Goal: Task Accomplishment & Management: Use online tool/utility

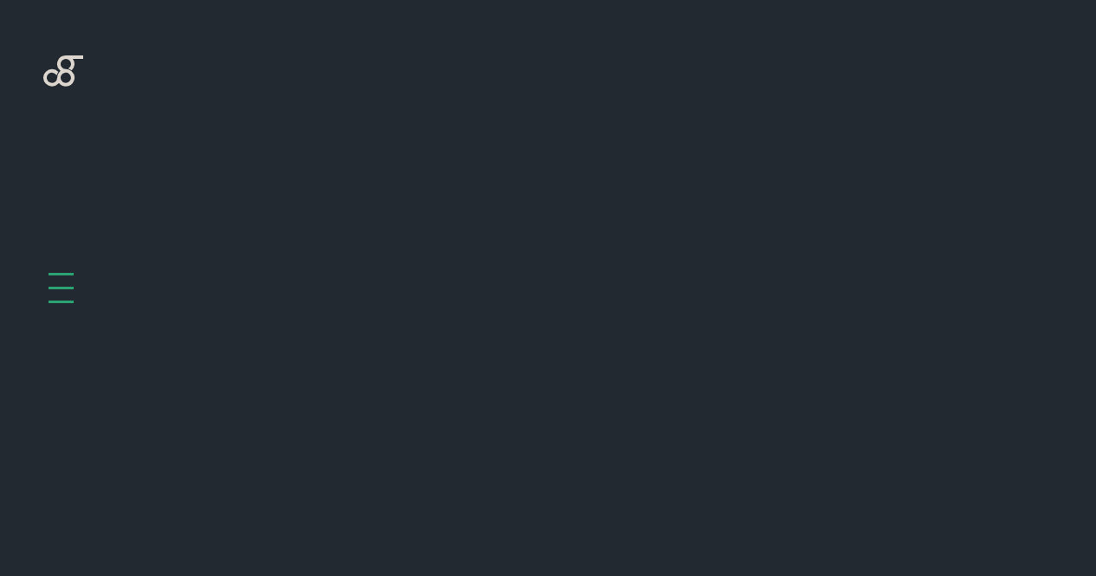
scroll to position [779, 0]
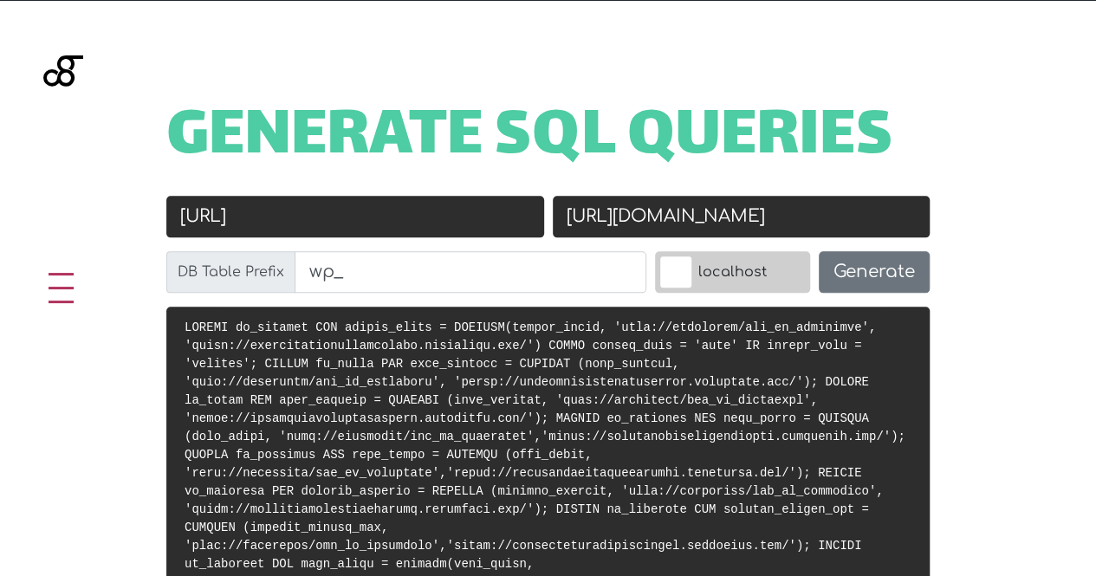
click at [491, 165] on span "Generate SQL Queries" at bounding box center [529, 139] width 727 height 54
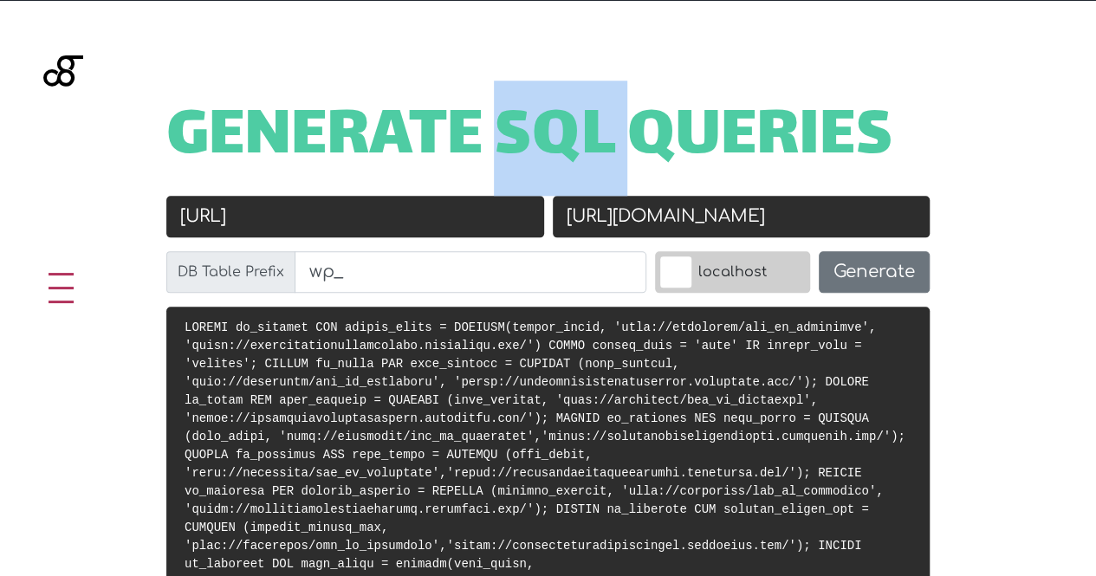
click at [491, 165] on span "Generate SQL Queries" at bounding box center [529, 139] width 727 height 54
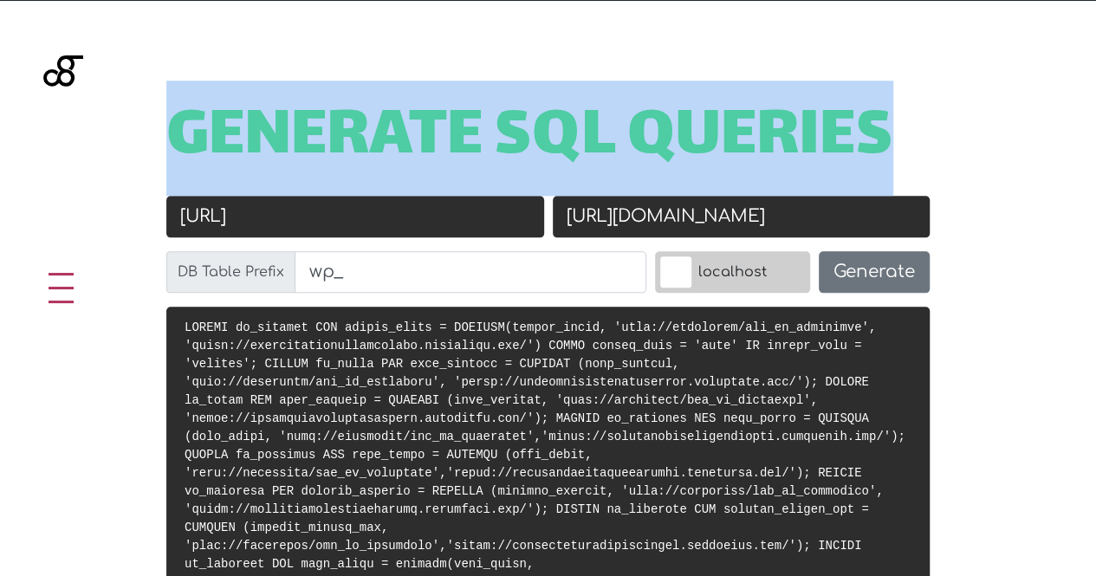
click at [491, 165] on span "Generate SQL Queries" at bounding box center [529, 139] width 727 height 54
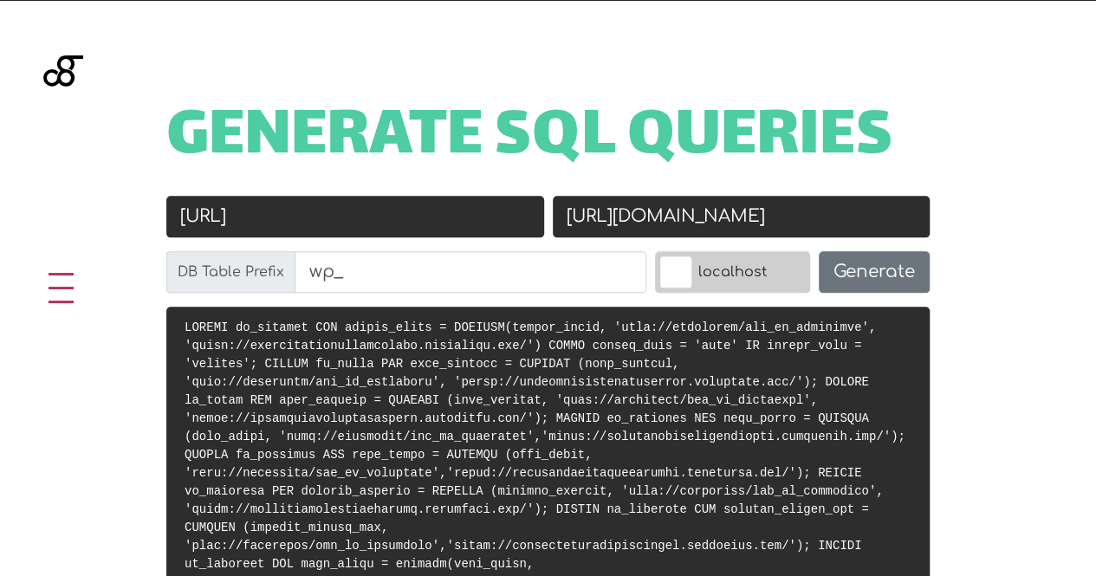
click at [475, 207] on input "[URL]" at bounding box center [355, 217] width 378 height 42
click at [828, 285] on button "Generate" at bounding box center [873, 272] width 111 height 42
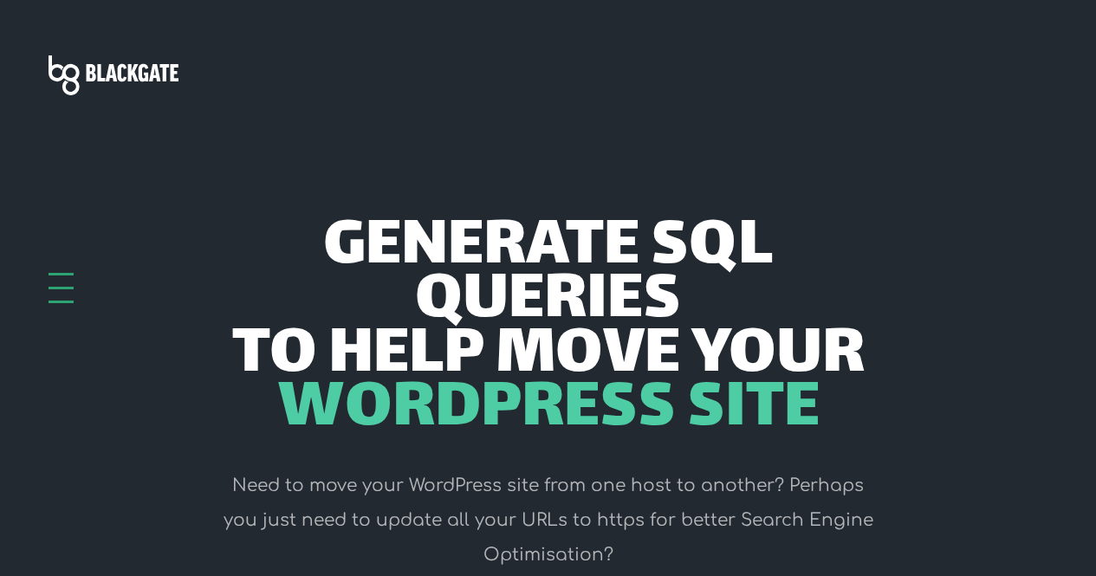
scroll to position [779, 0]
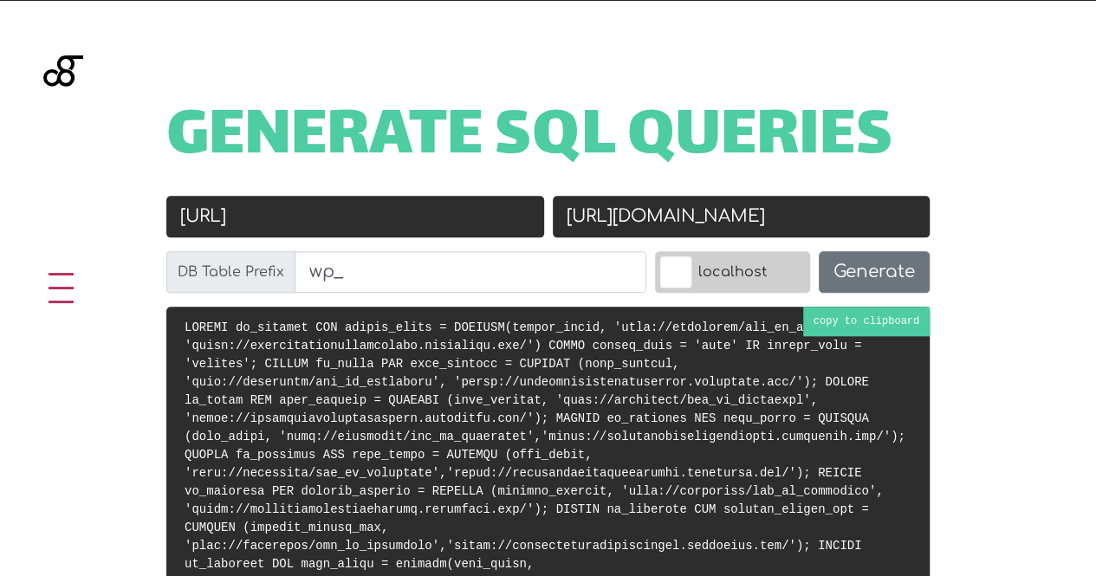
click at [765, 352] on code at bounding box center [544, 490] width 721 height 341
